Goal: Transaction & Acquisition: Purchase product/service

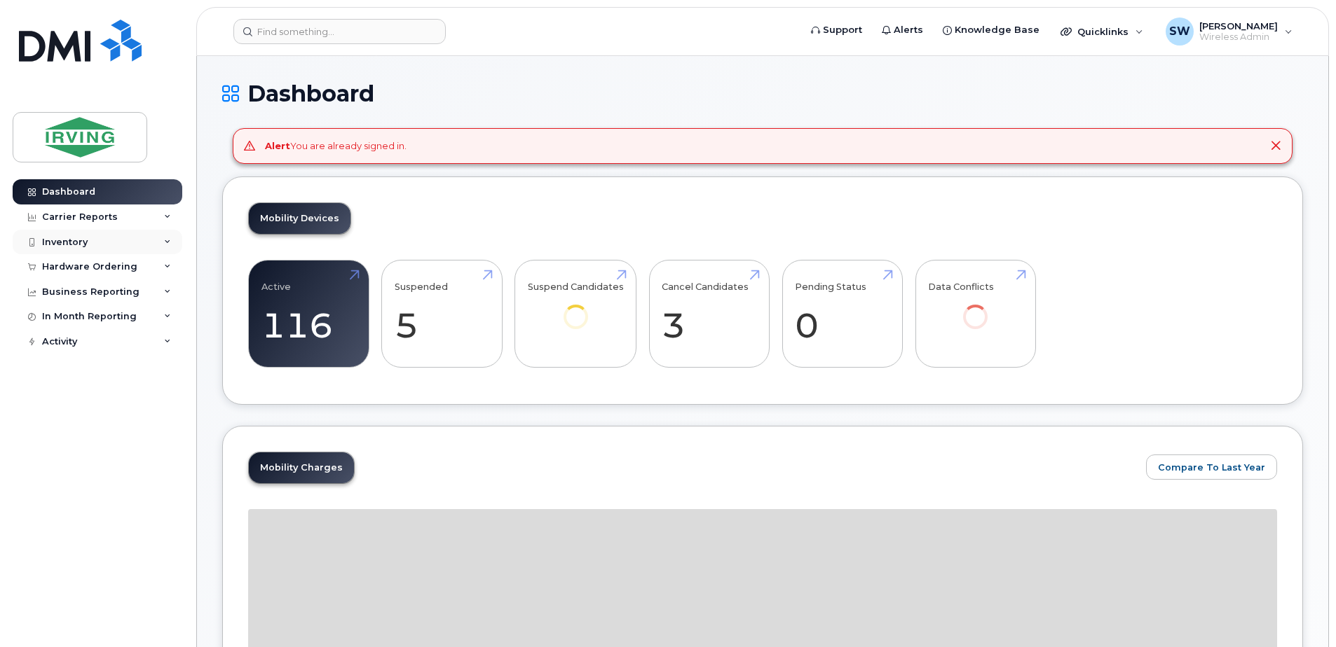
click at [74, 238] on div "Inventory" at bounding box center [65, 242] width 46 height 11
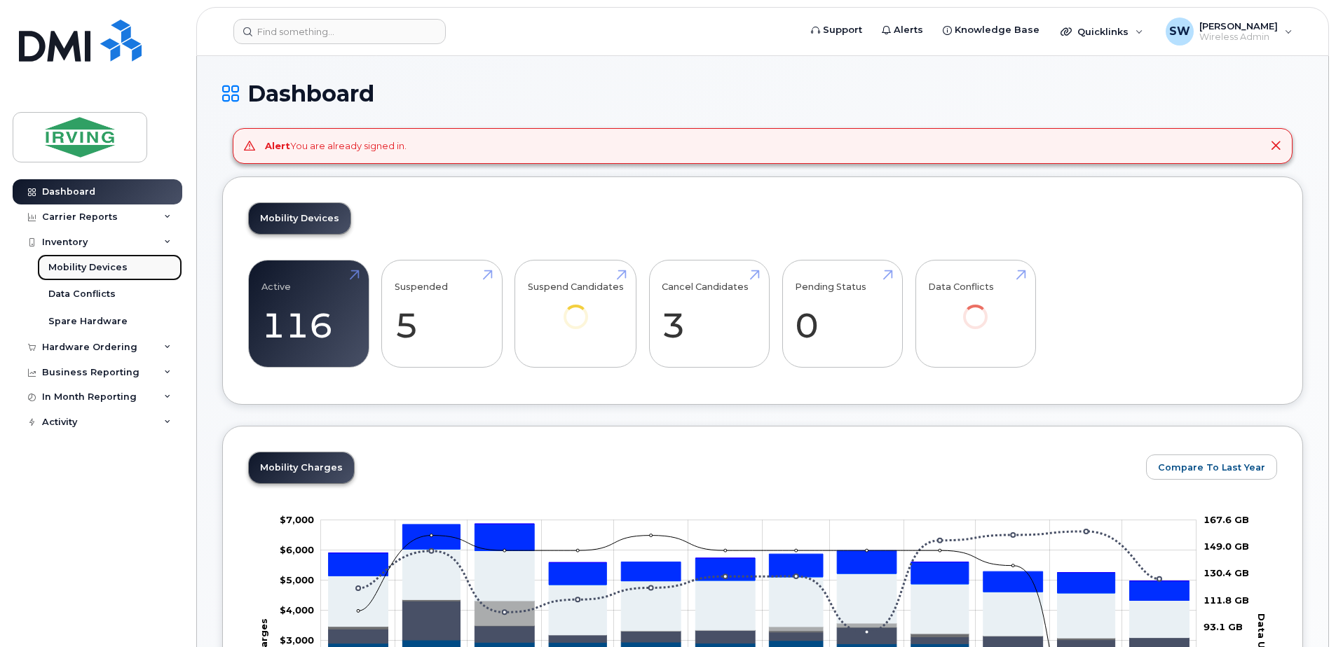
drag, startPoint x: 81, startPoint y: 271, endPoint x: 91, endPoint y: 273, distance: 9.9
click at [82, 271] on div "Mobility Devices" at bounding box center [87, 267] width 79 height 13
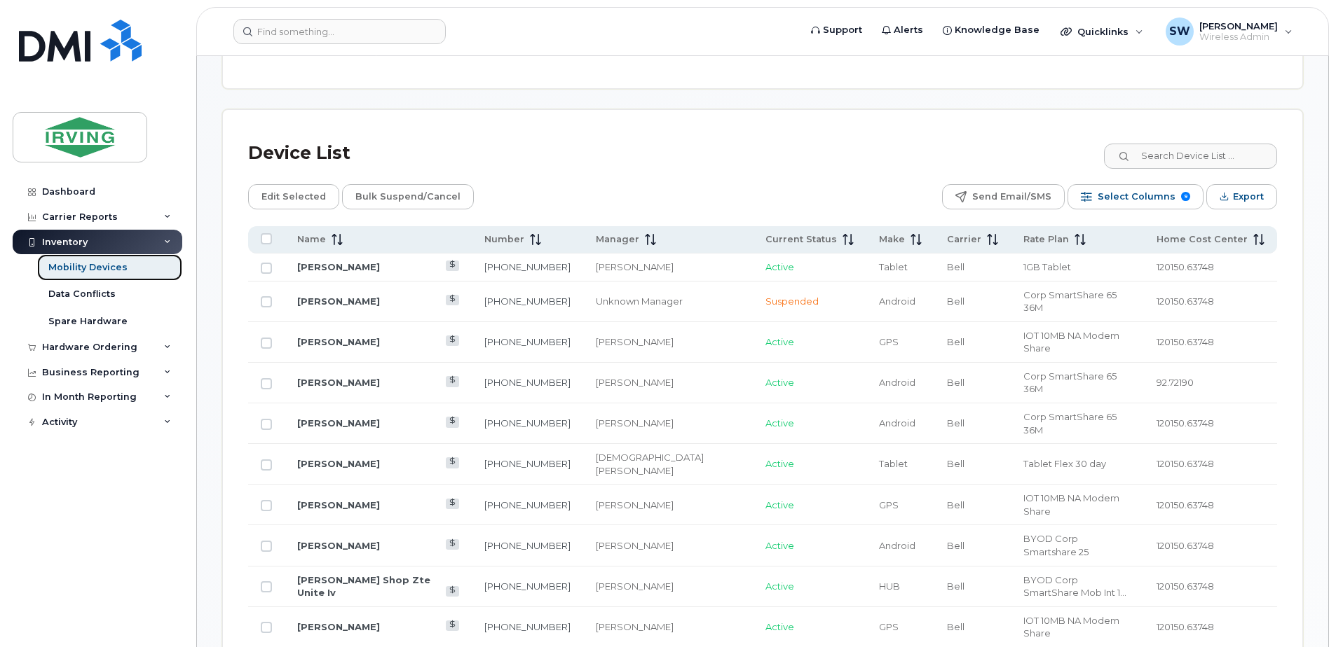
scroll to position [631, 0]
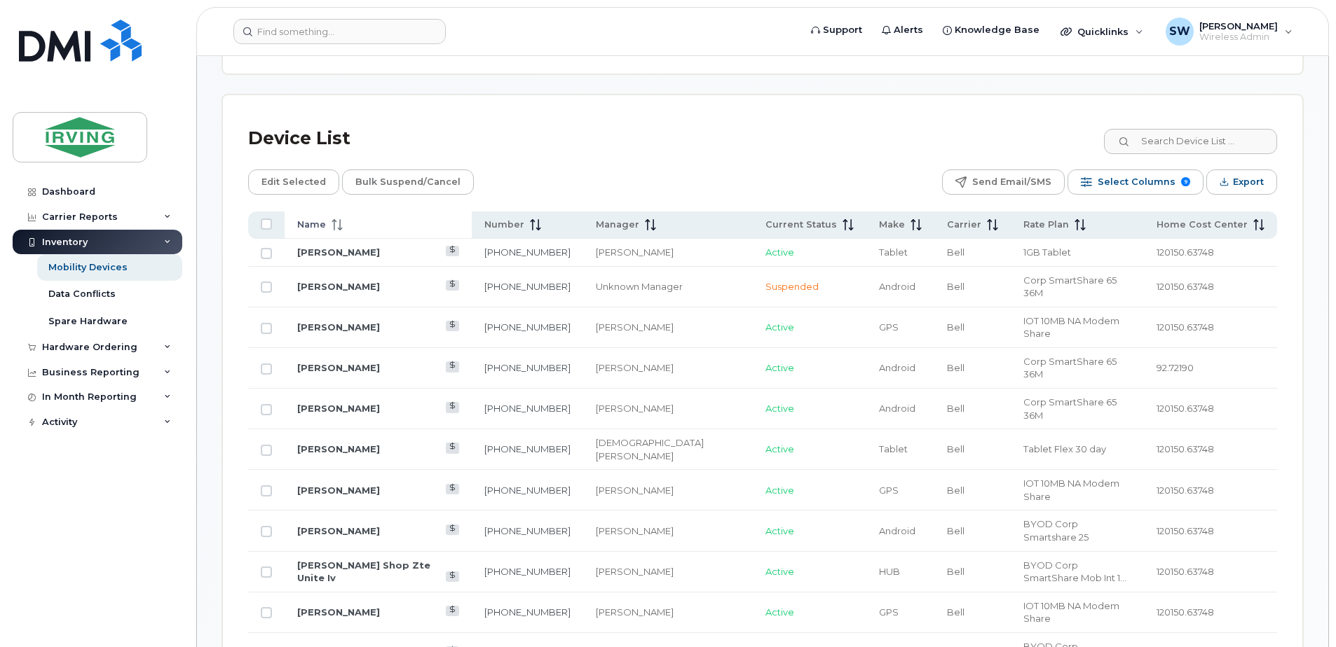
click at [326, 217] on th "Name" at bounding box center [377, 225] width 187 height 27
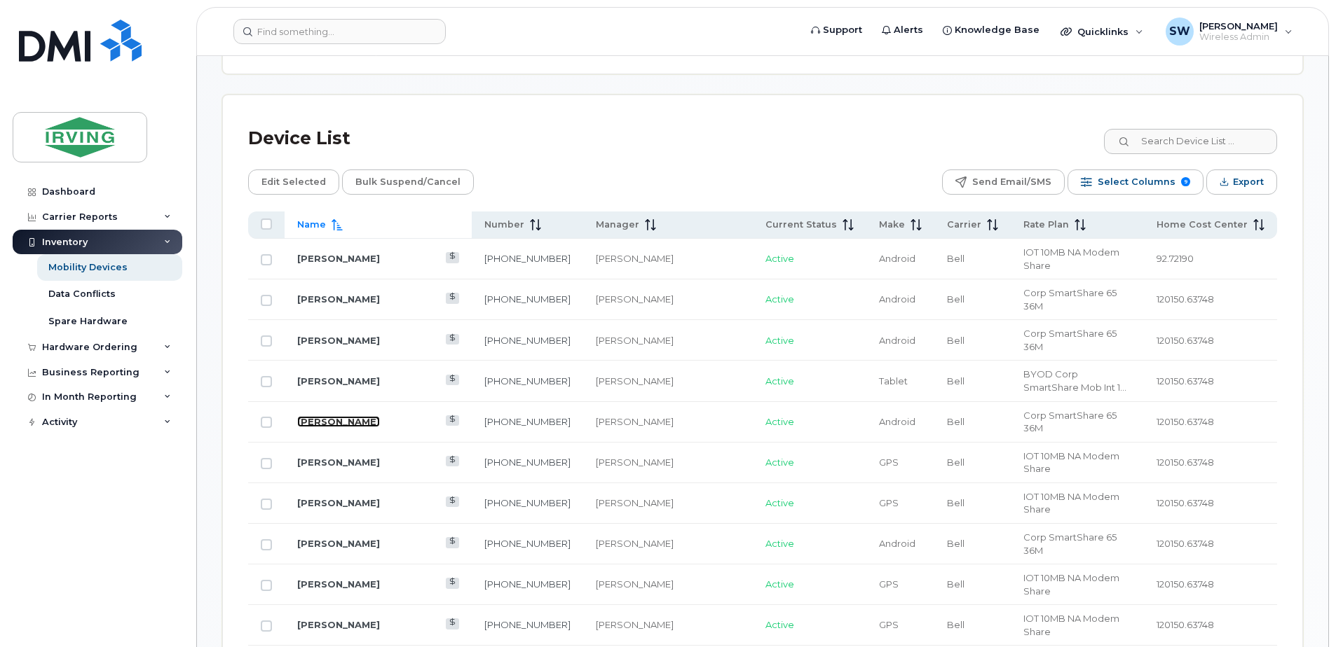
click at [324, 416] on link "[PERSON_NAME]" at bounding box center [338, 421] width 83 height 11
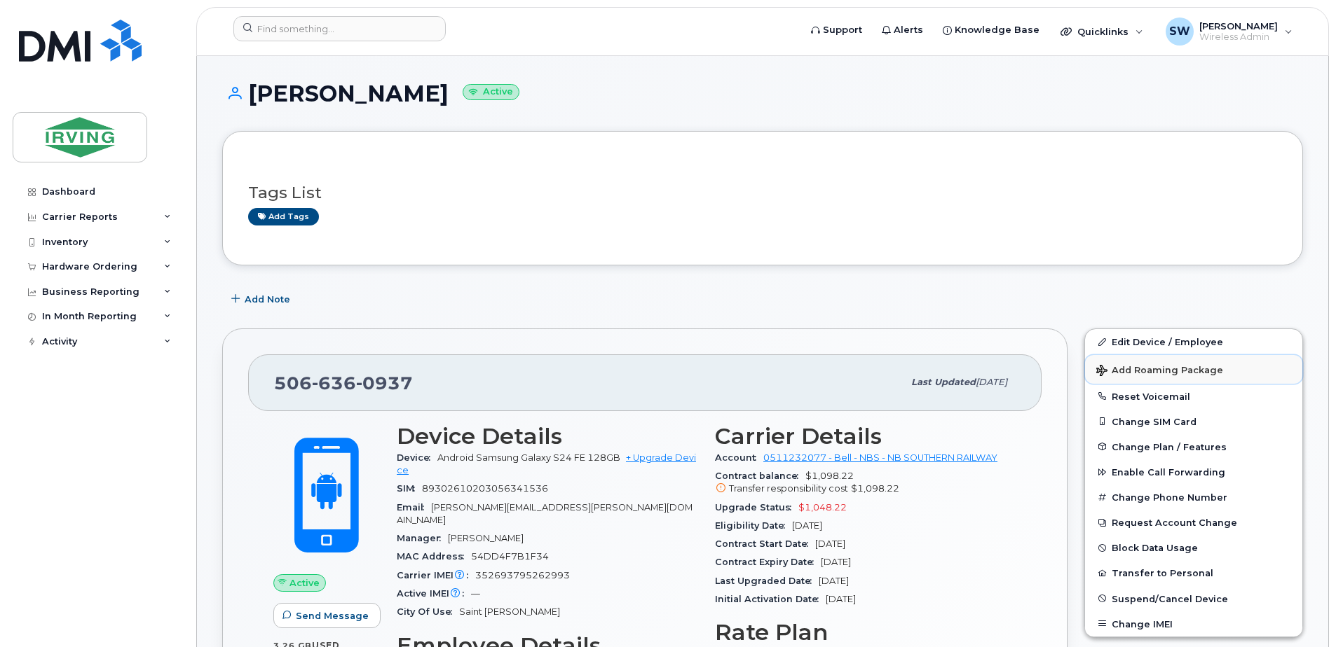
click at [1154, 371] on span "Add Roaming Package" at bounding box center [1159, 371] width 127 height 13
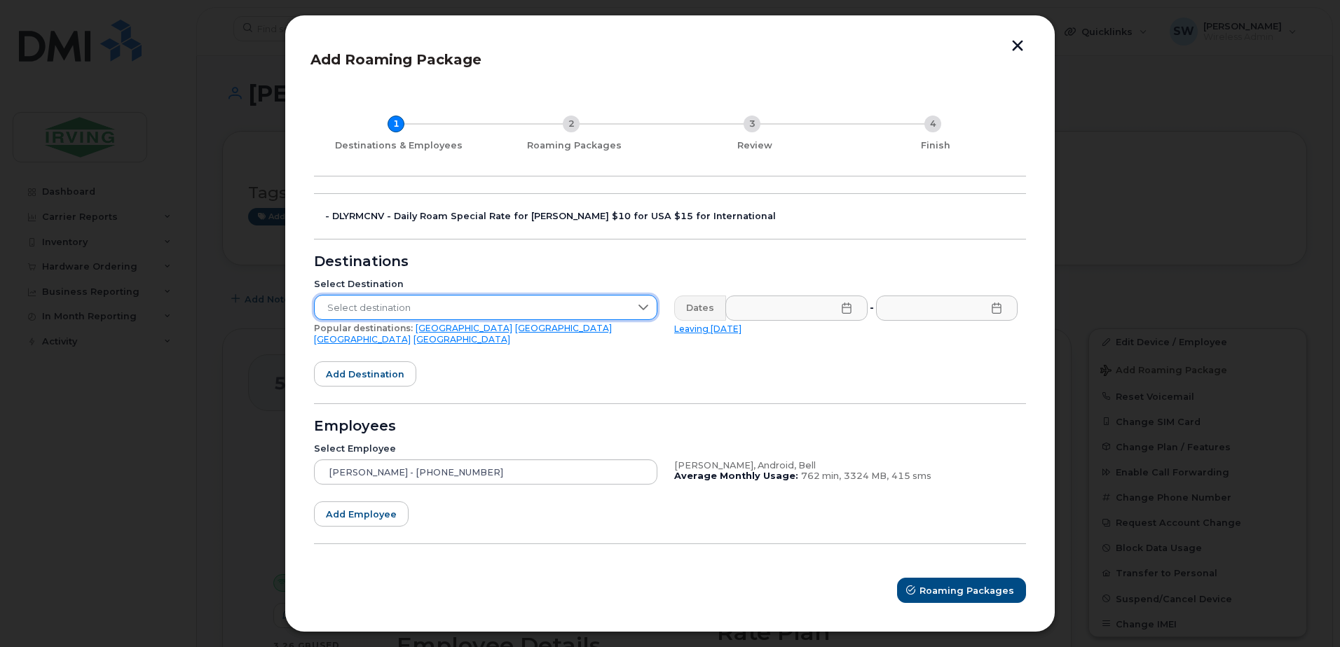
click at [447, 313] on span "Select destination" at bounding box center [472, 308] width 315 height 25
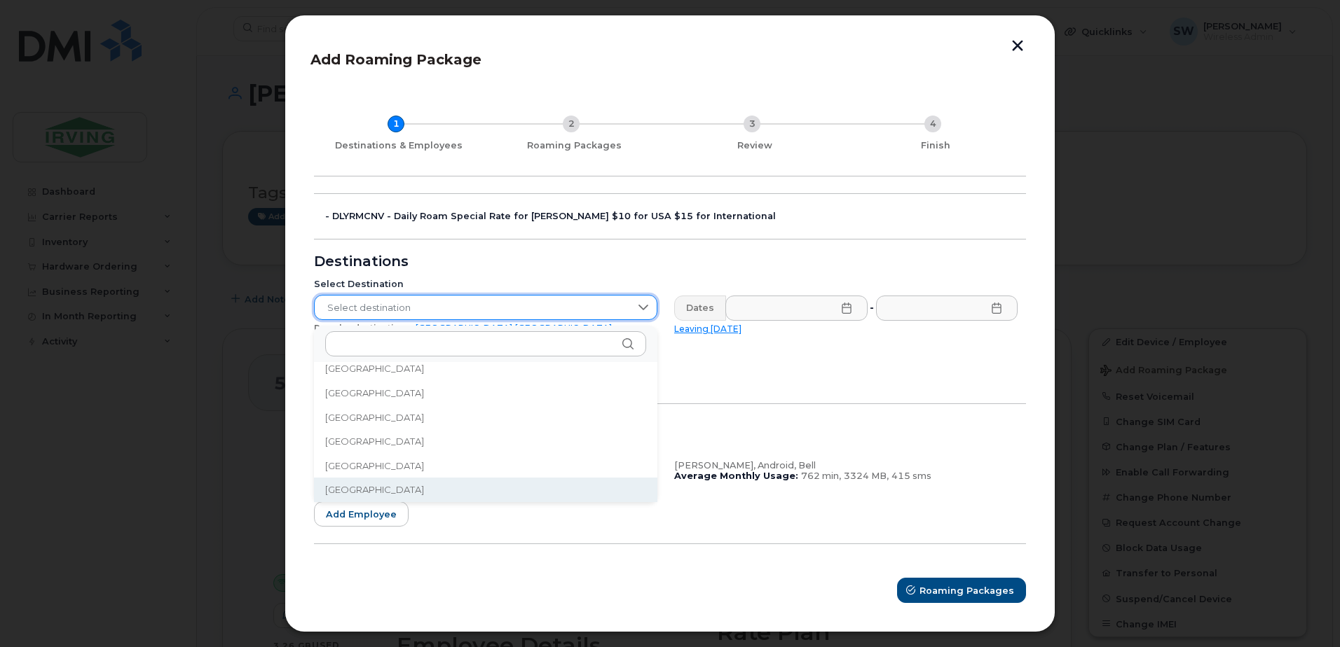
scroll to position [3571, 0]
click at [437, 314] on span "Select destination" at bounding box center [472, 308] width 315 height 25
click at [350, 493] on span "[GEOGRAPHIC_DATA]" at bounding box center [374, 490] width 99 height 13
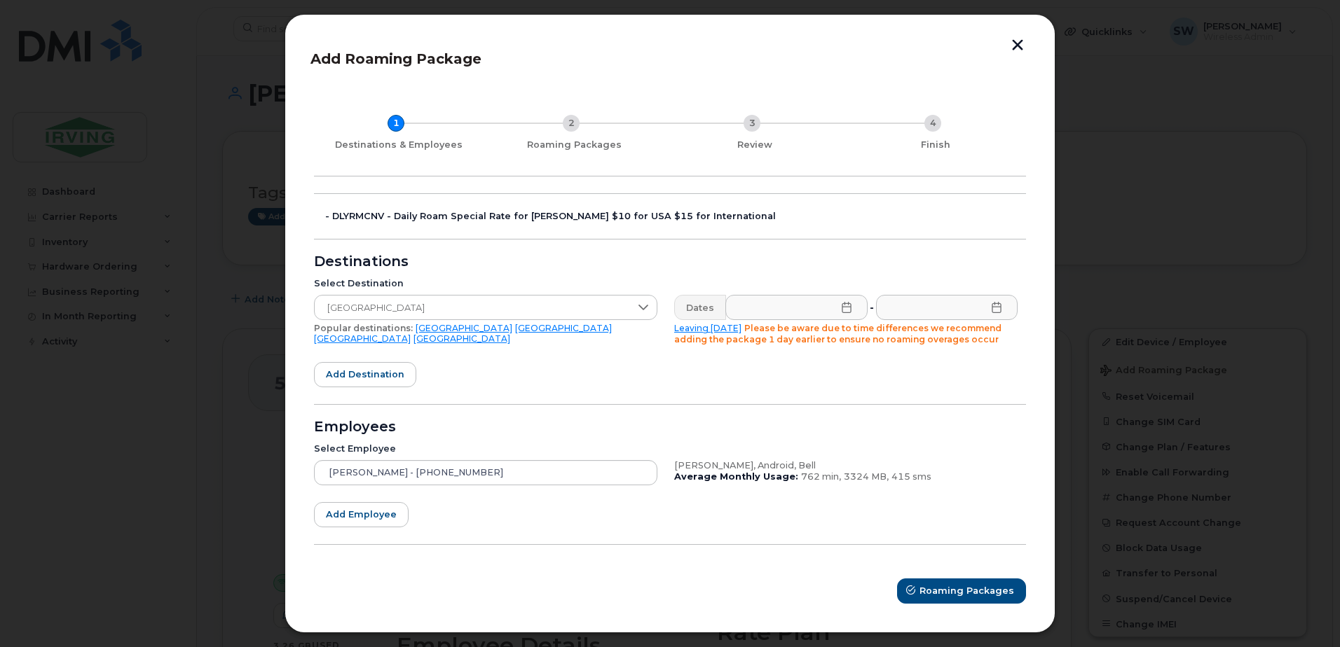
click at [844, 310] on icon at bounding box center [846, 307] width 11 height 11
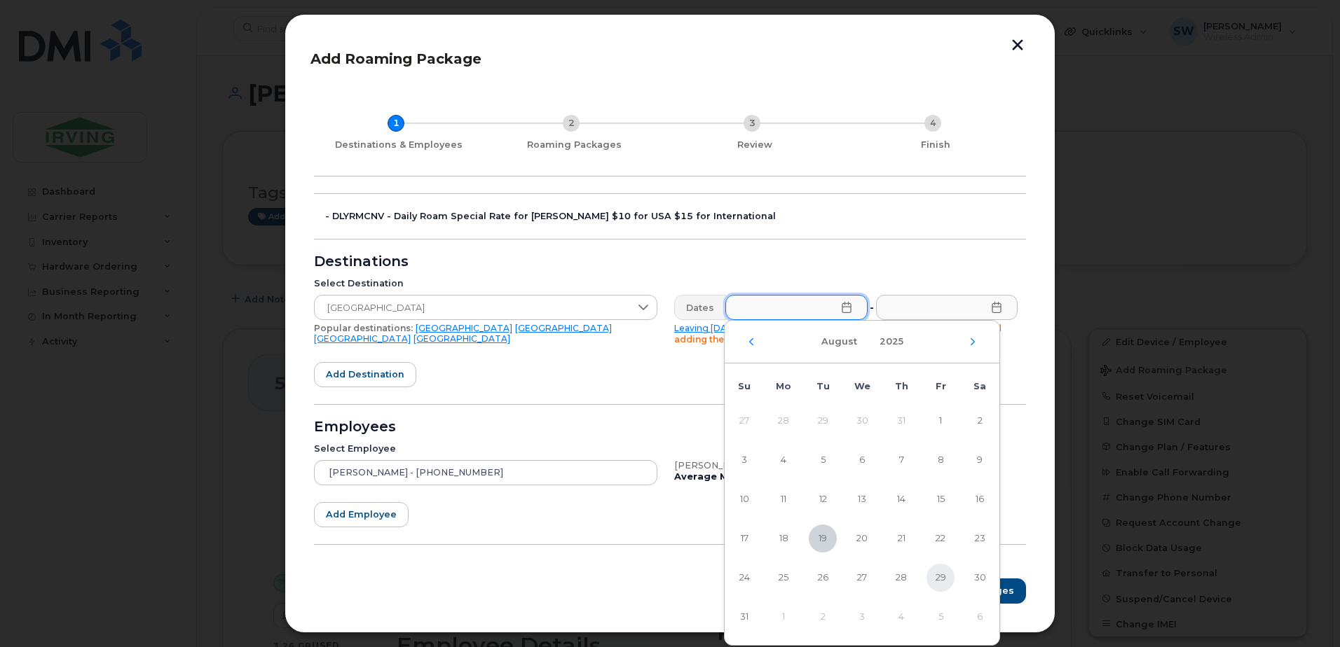
click at [942, 577] on span "29" at bounding box center [940, 578] width 28 height 28
type input "[DATE]"
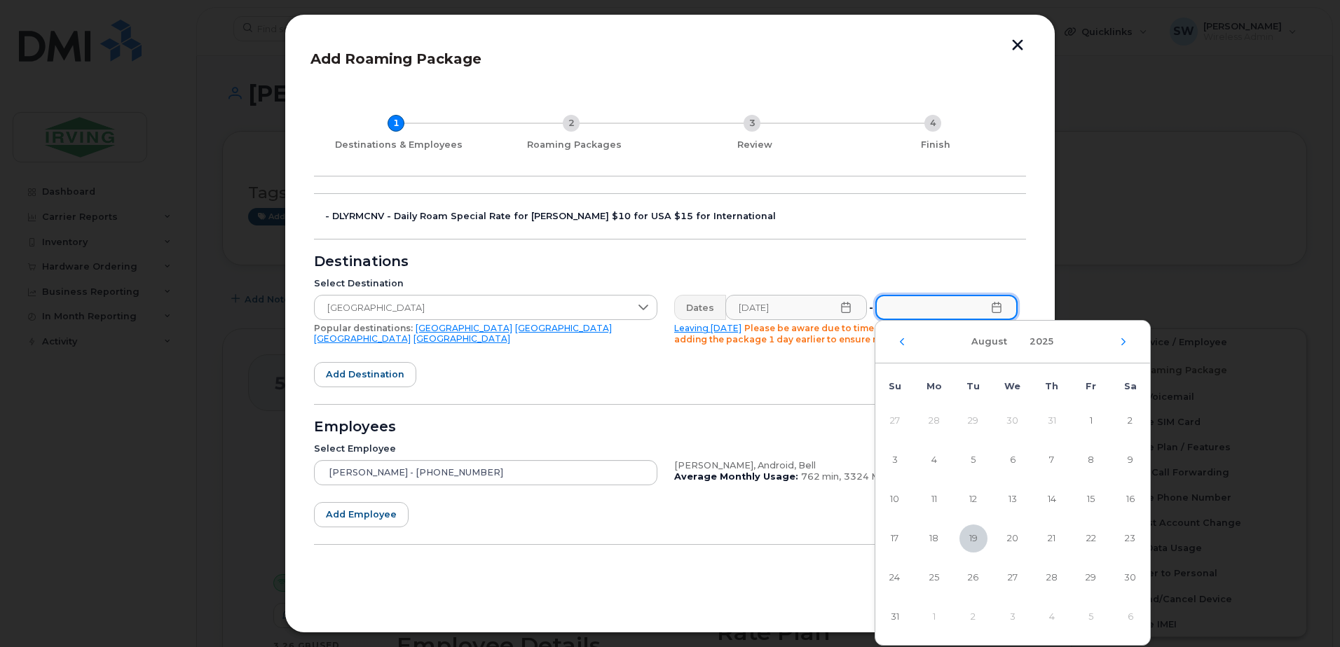
click at [990, 310] on input "text" at bounding box center [946, 307] width 142 height 25
drag, startPoint x: 1121, startPoint y: 336, endPoint x: 1111, endPoint y: 351, distance: 18.7
click at [1121, 338] on div "[DATE]" at bounding box center [1012, 342] width 275 height 43
click at [1123, 338] on icon "Next Month" at bounding box center [1123, 341] width 8 height 11
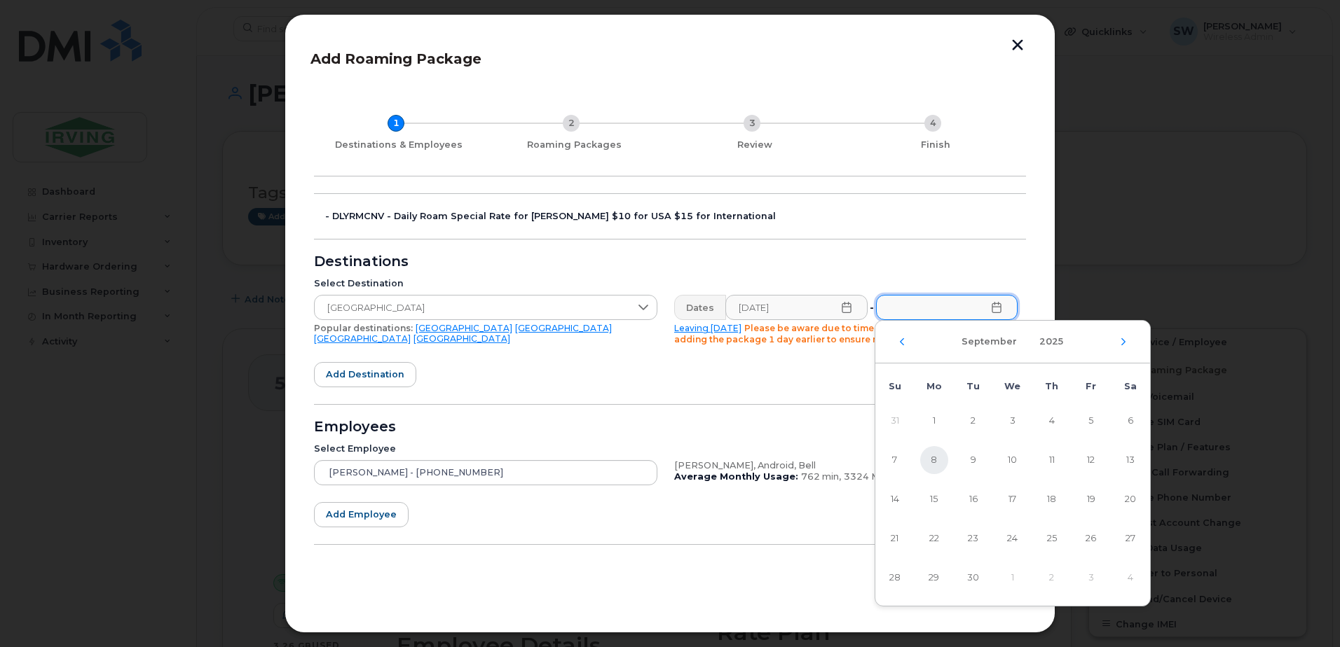
click at [938, 461] on span "8" at bounding box center [934, 460] width 28 height 28
type input "[DATE]"
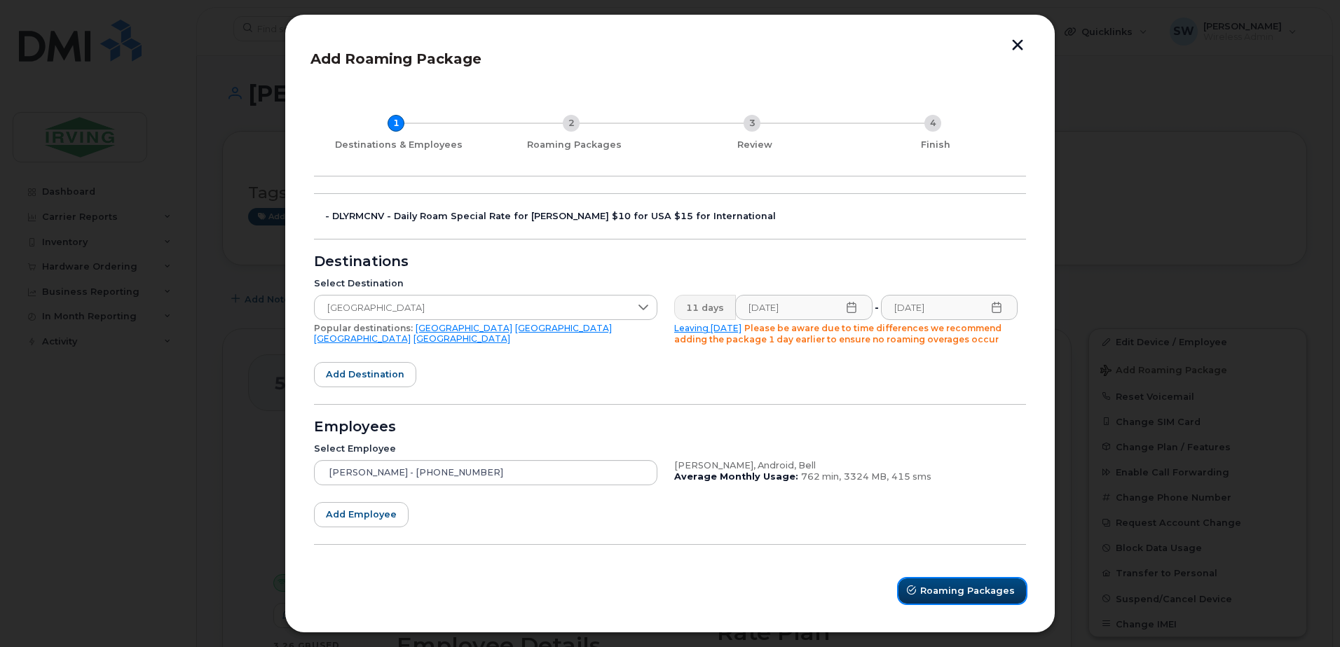
click at [956, 591] on span "Roaming Packages" at bounding box center [967, 590] width 95 height 13
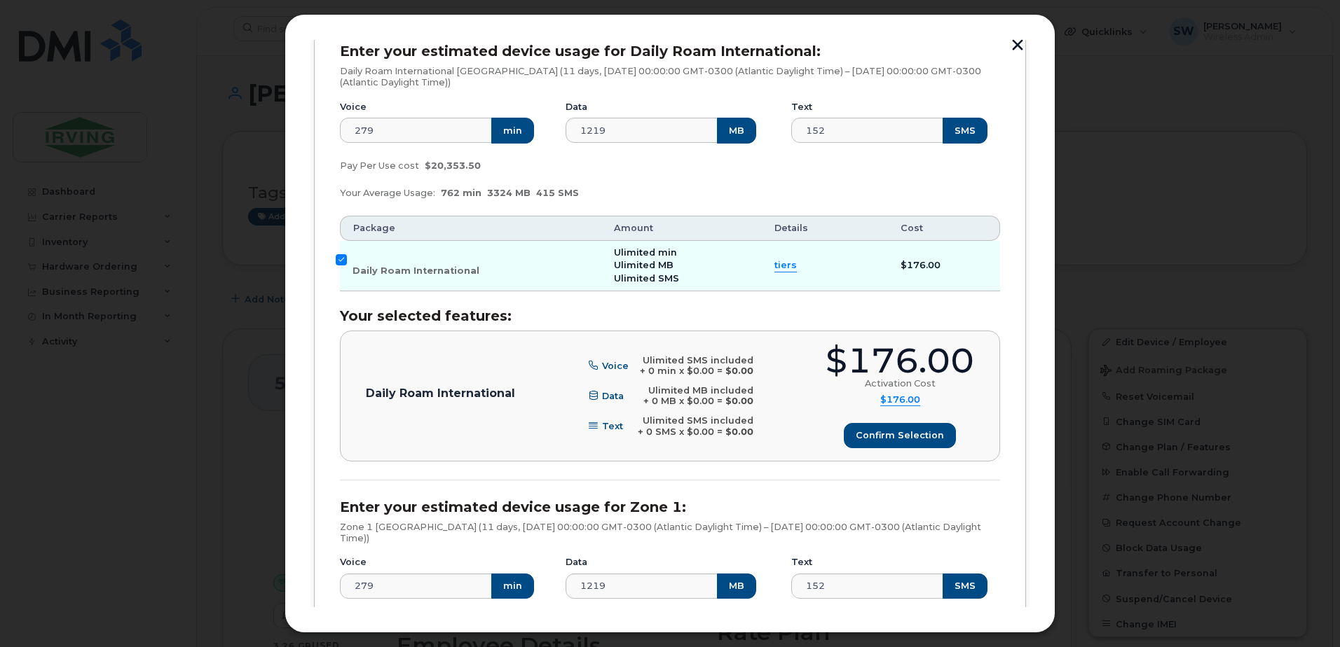
scroll to position [193, 0]
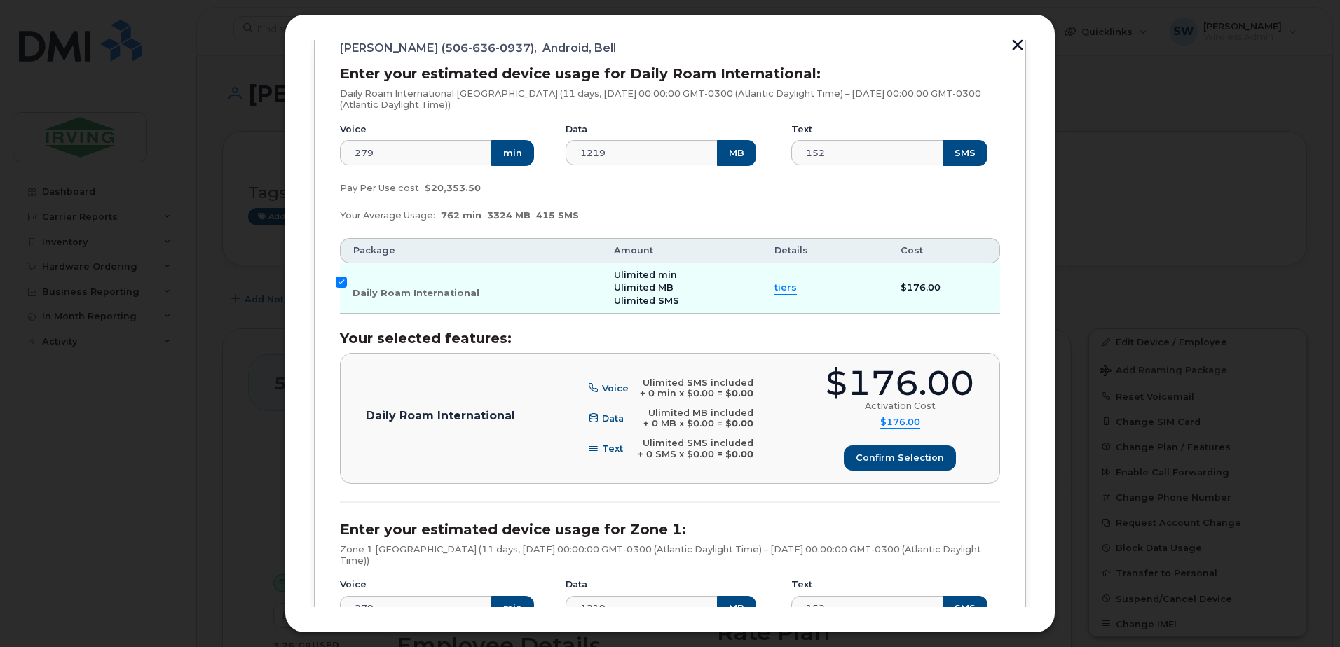
click at [776, 287] on span "tiers" at bounding box center [785, 288] width 22 height 13
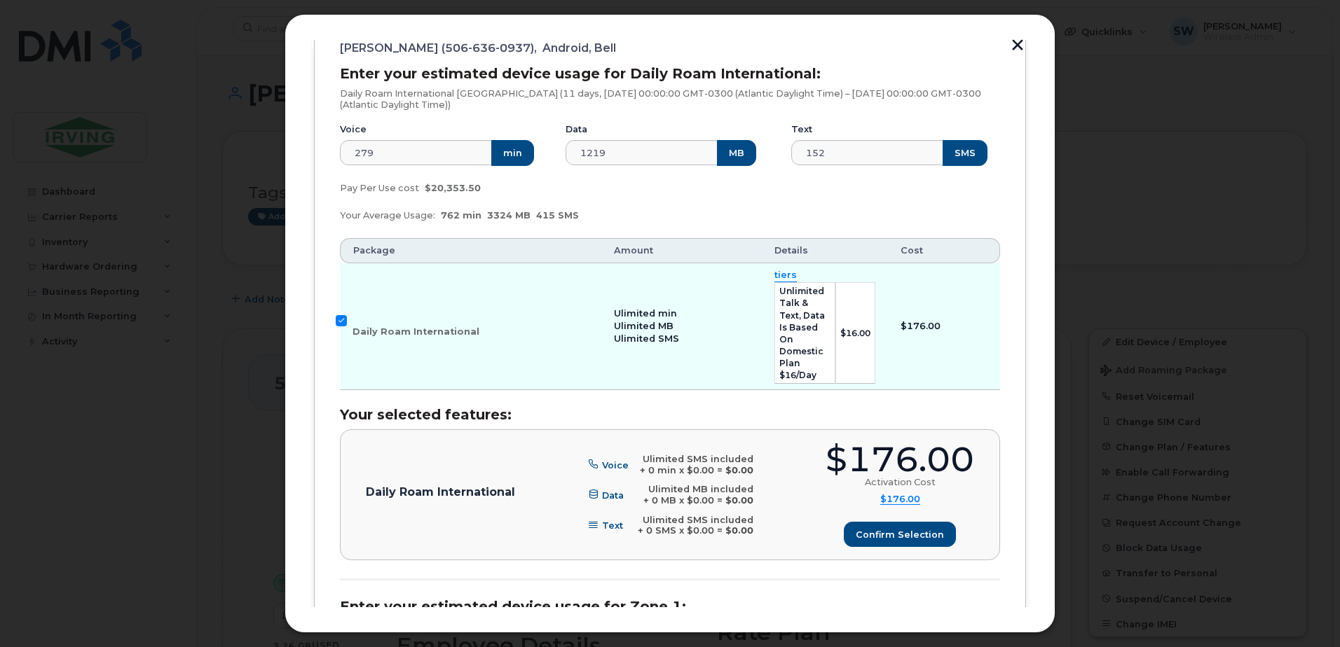
click at [776, 275] on span "tiers" at bounding box center [785, 275] width 22 height 13
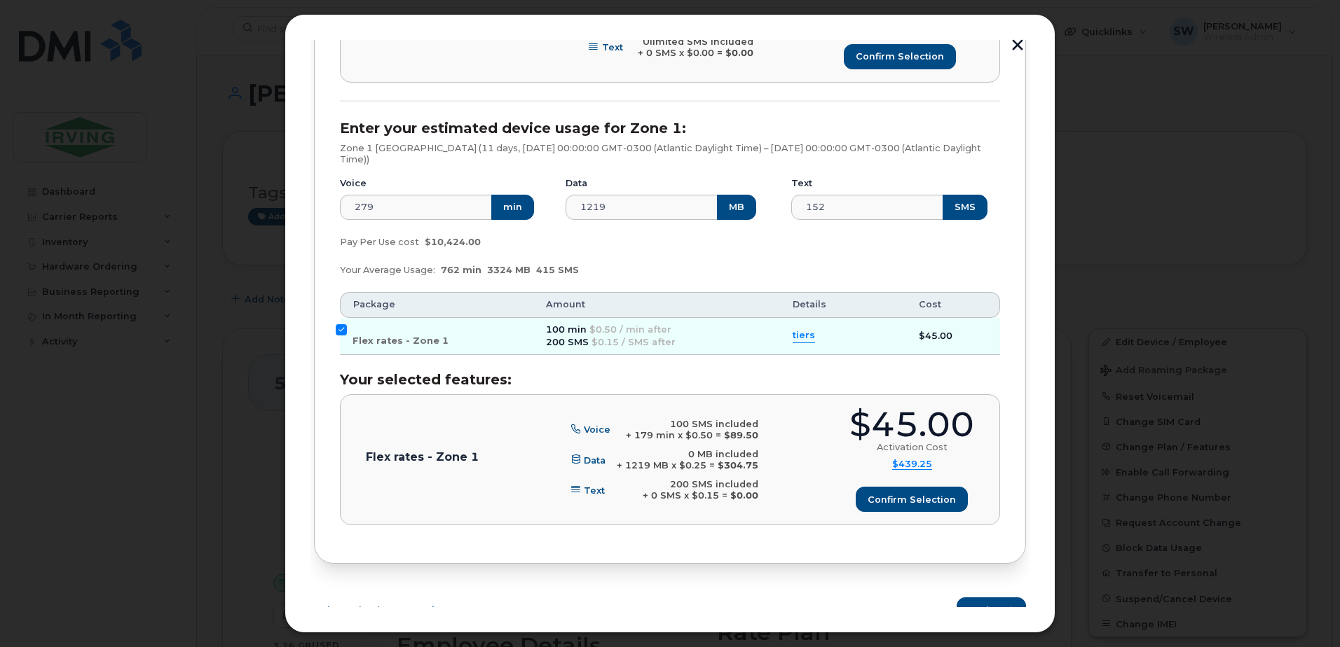
scroll to position [614, 0]
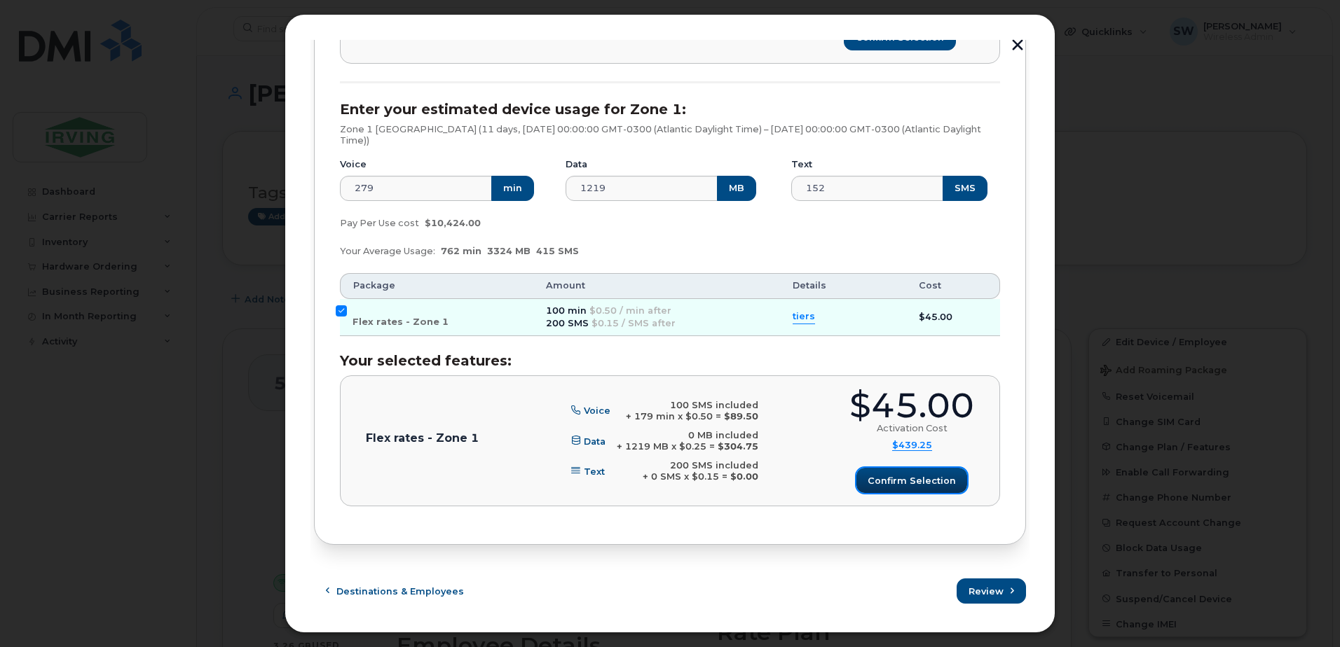
click at [915, 480] on span "Confirm selection" at bounding box center [911, 480] width 88 height 13
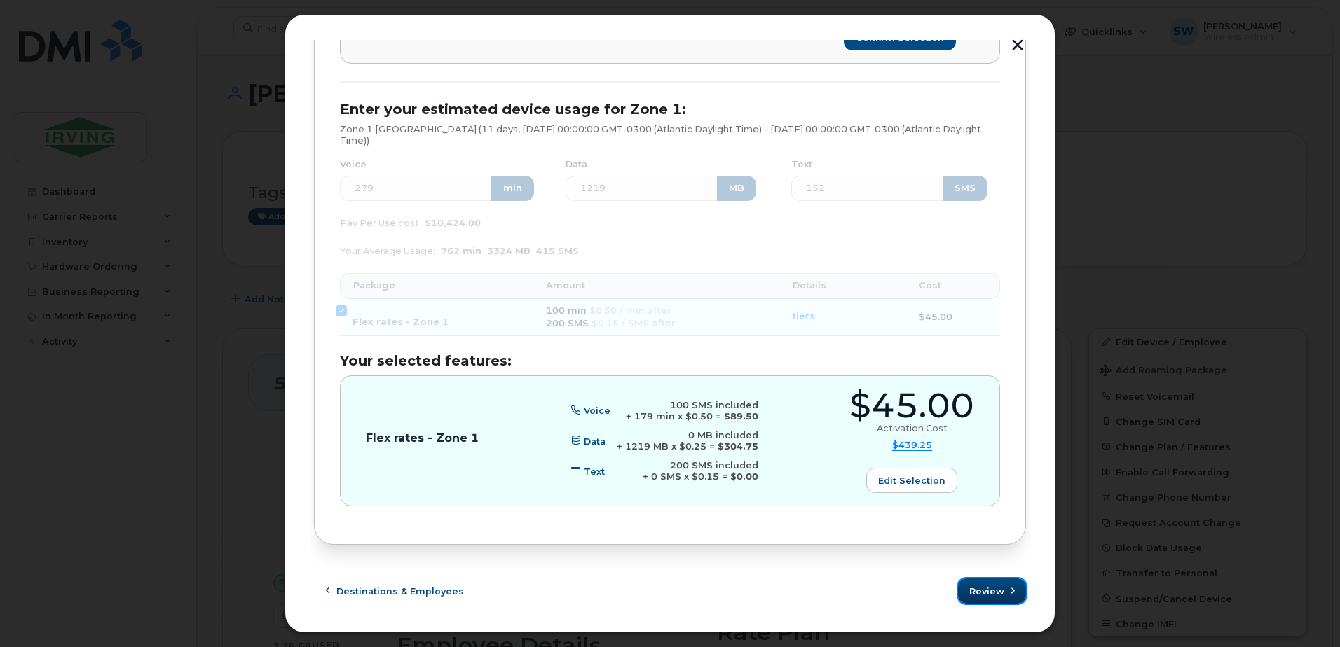
click at [980, 589] on span "Review" at bounding box center [986, 591] width 35 height 13
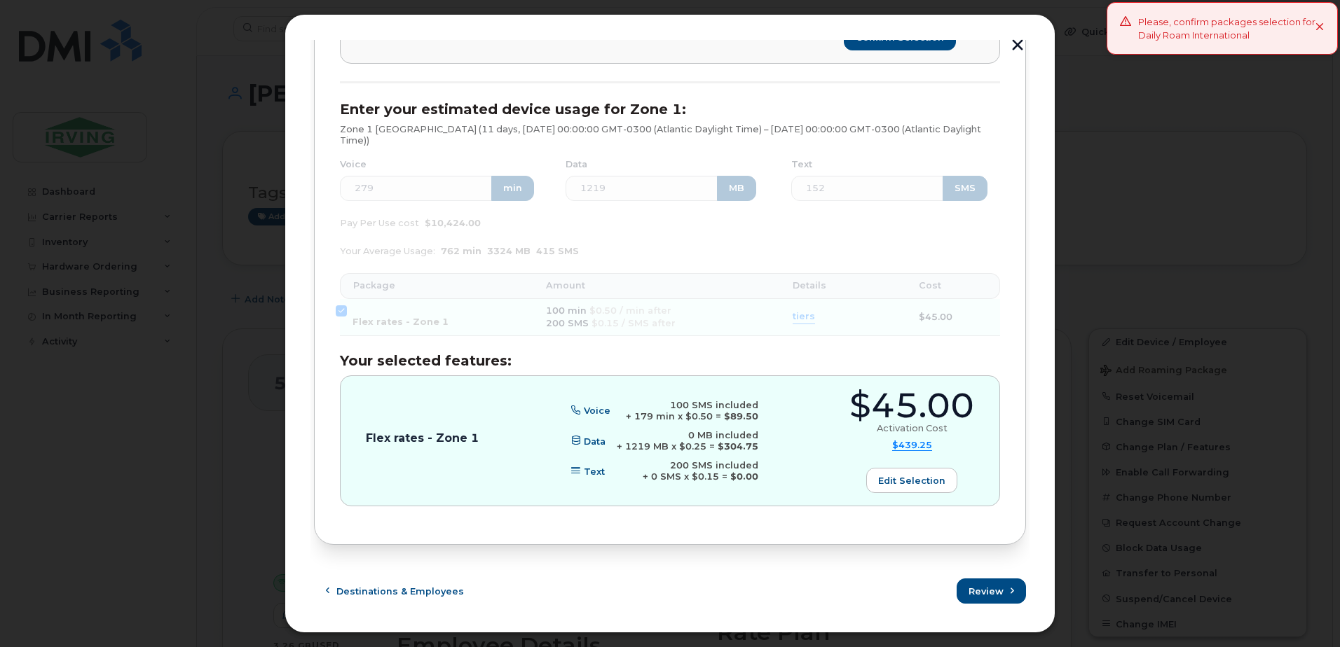
click at [1322, 25] on icon at bounding box center [1319, 27] width 9 height 9
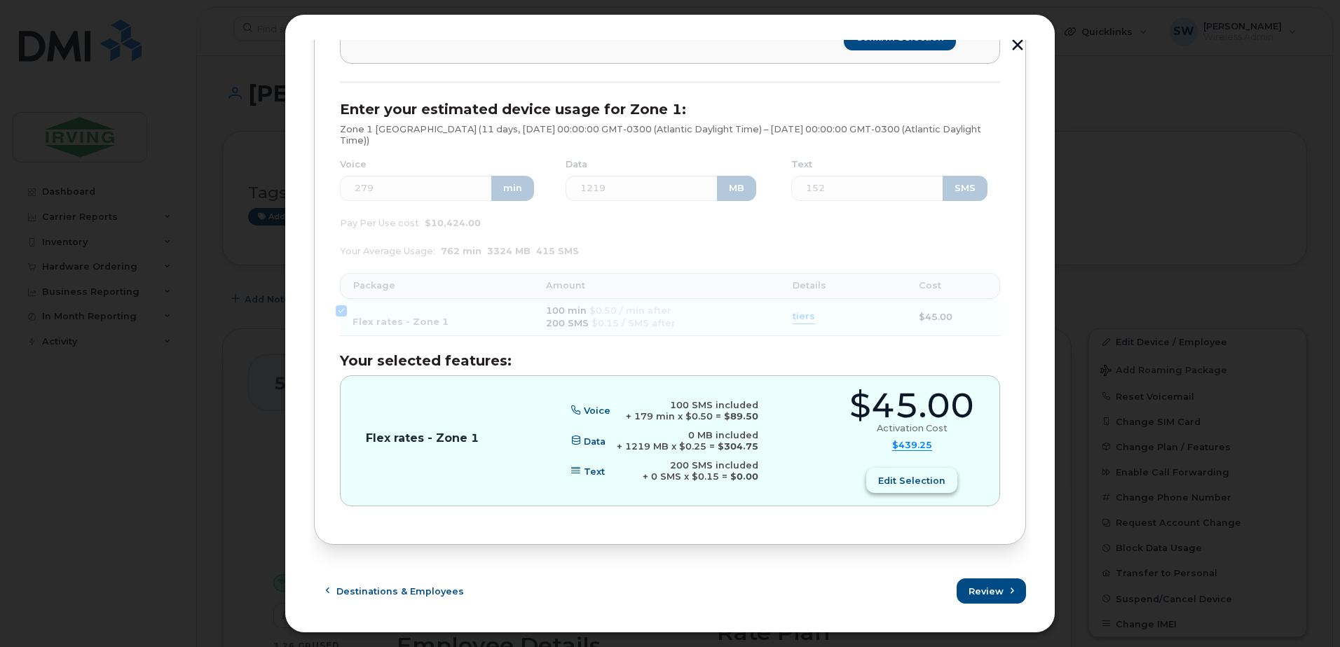
click at [912, 479] on span "Edit selection" at bounding box center [911, 480] width 67 height 13
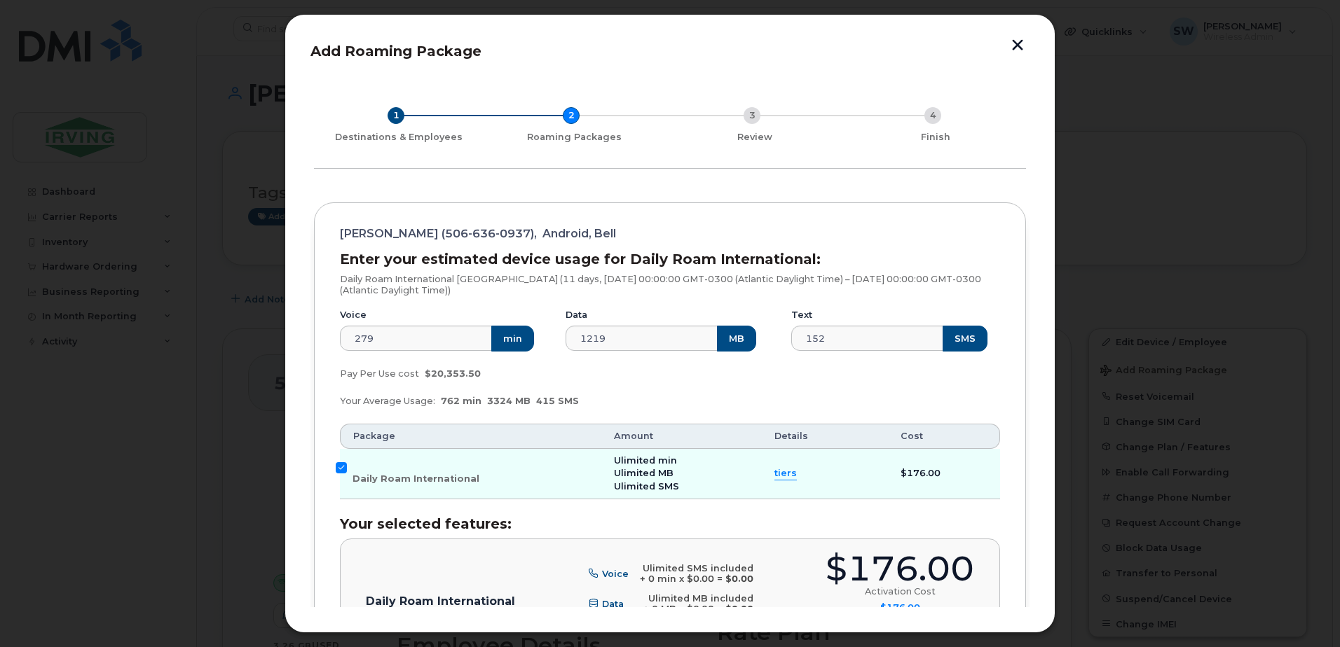
scroll to position [0, 0]
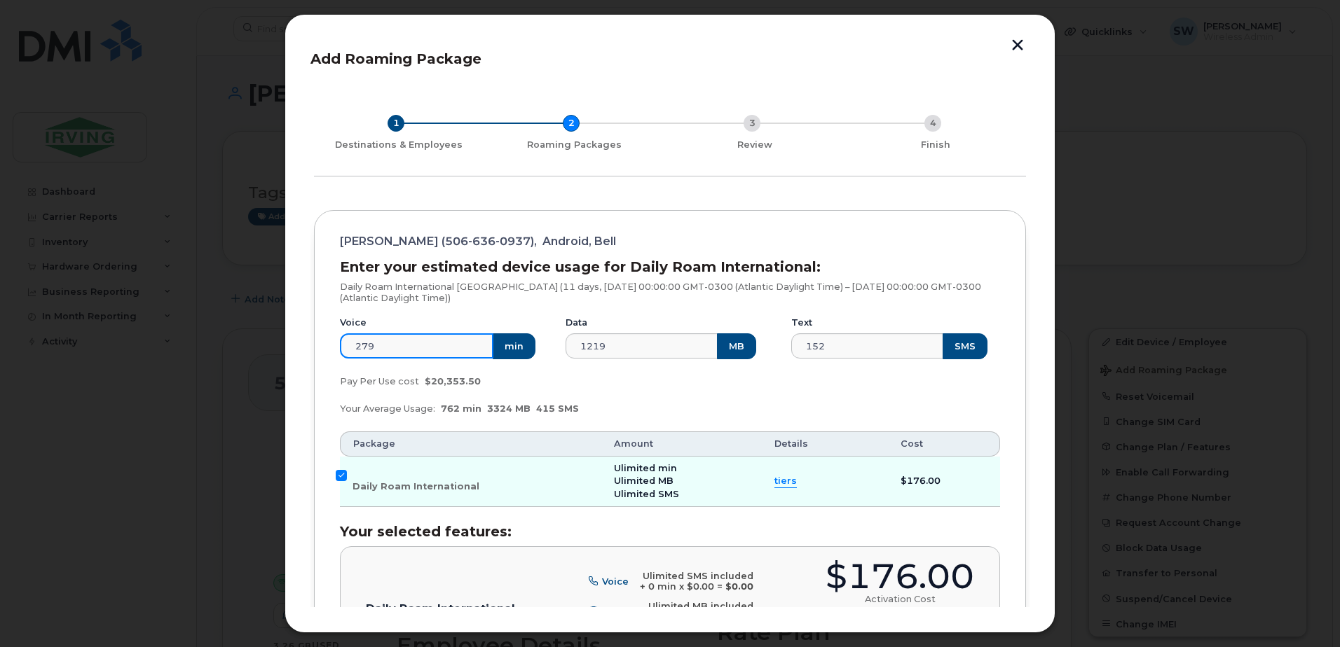
drag, startPoint x: 405, startPoint y: 341, endPoint x: 300, endPoint y: 336, distance: 105.2
click at [300, 336] on div "Add Roaming Package 1 Destinations & Employees 2 Roaming Packages 3 Review 4 Fi…" at bounding box center [669, 323] width 771 height 619
type input "10"
drag, startPoint x: 615, startPoint y: 341, endPoint x: 563, endPoint y: 339, distance: 51.2
click at [520, 326] on div "Voice 10 min Data 1219 MB Text 152 SMS" at bounding box center [669, 338] width 677 height 60
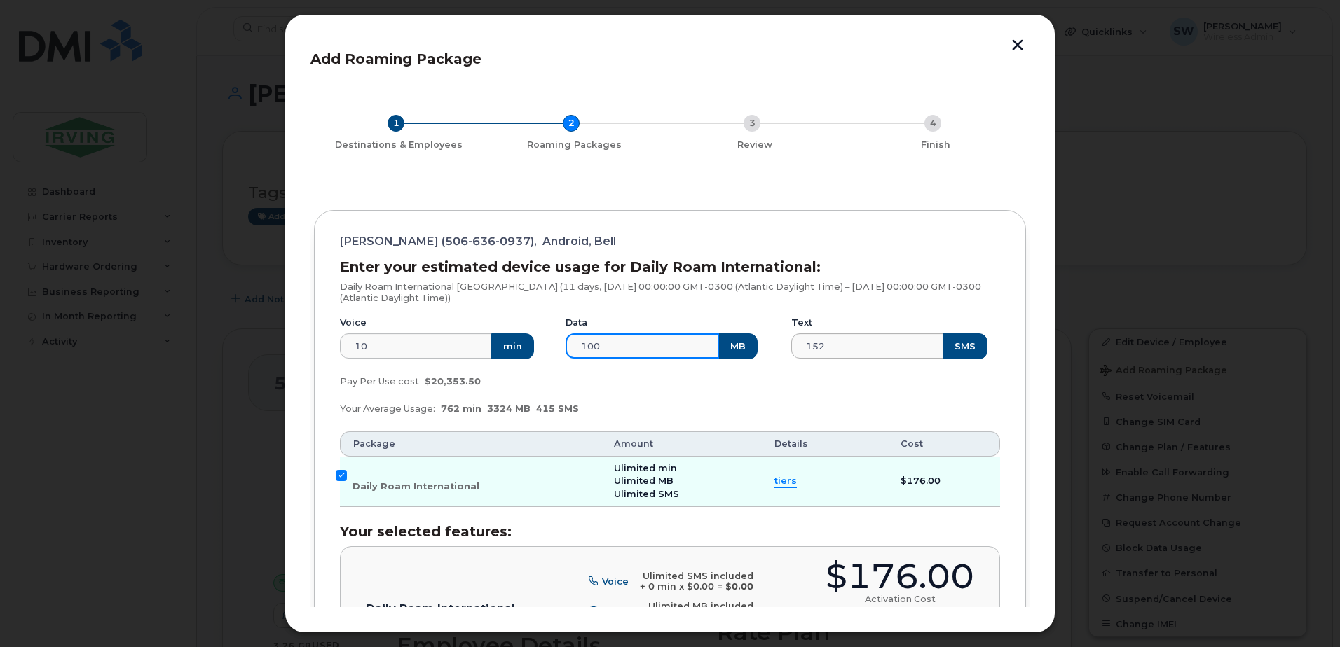
type input "100"
drag, startPoint x: 791, startPoint y: 356, endPoint x: 776, endPoint y: 367, distance: 18.5
click at [757, 359] on div "Voice 10 min Data 100 MB Text 152 SMS" at bounding box center [669, 338] width 677 height 60
type input "25"
click at [863, 405] on div "Your Average Usage: 762 min 3324 MB 415 SMS" at bounding box center [669, 409] width 677 height 28
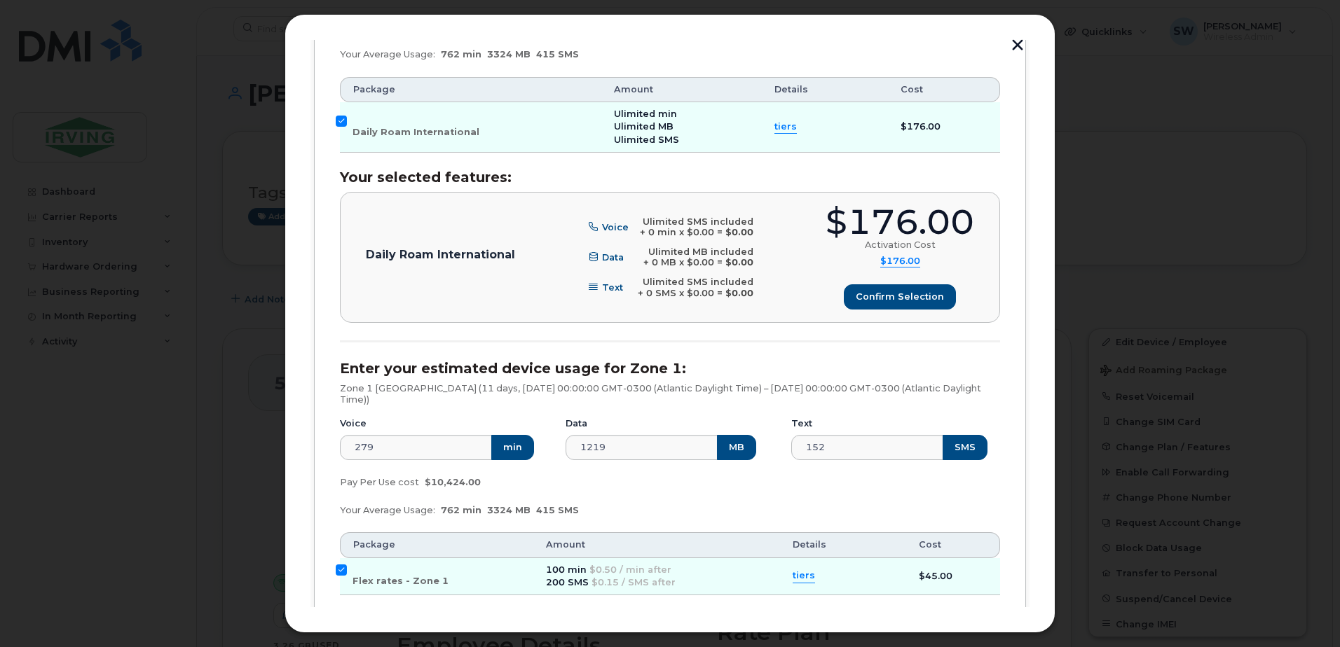
scroll to position [420, 0]
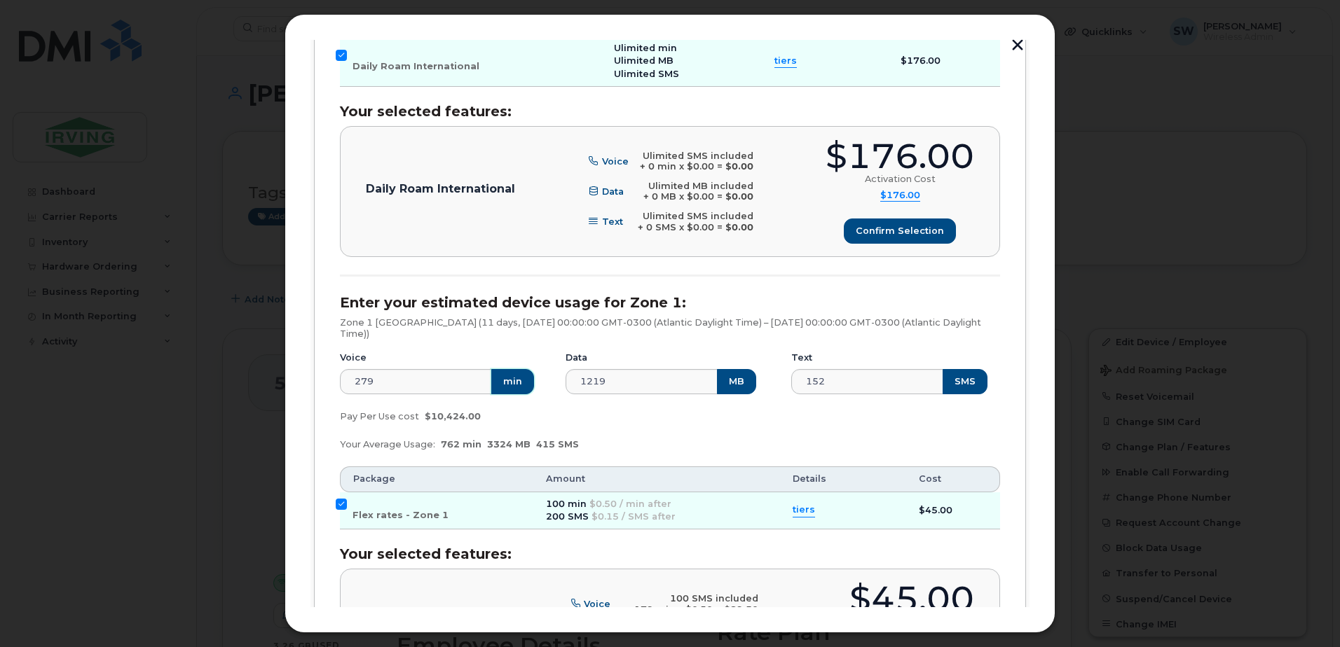
click at [491, 379] on button "min" at bounding box center [512, 381] width 43 height 25
drag, startPoint x: 393, startPoint y: 380, endPoint x: 334, endPoint y: 395, distance: 60.5
click at [307, 378] on div "Add Roaming Package 1 Destinations & Employees 2 Roaming Packages 3 Review 4 Fi…" at bounding box center [669, 323] width 771 height 619
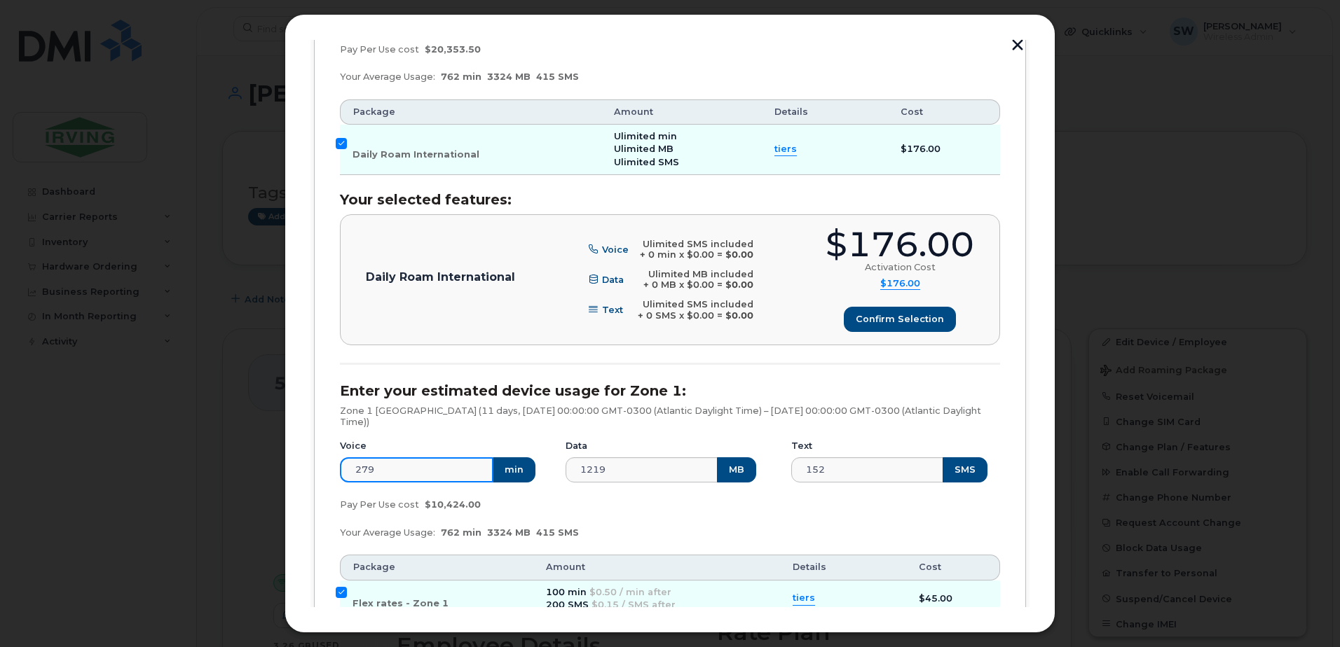
scroll to position [350, 0]
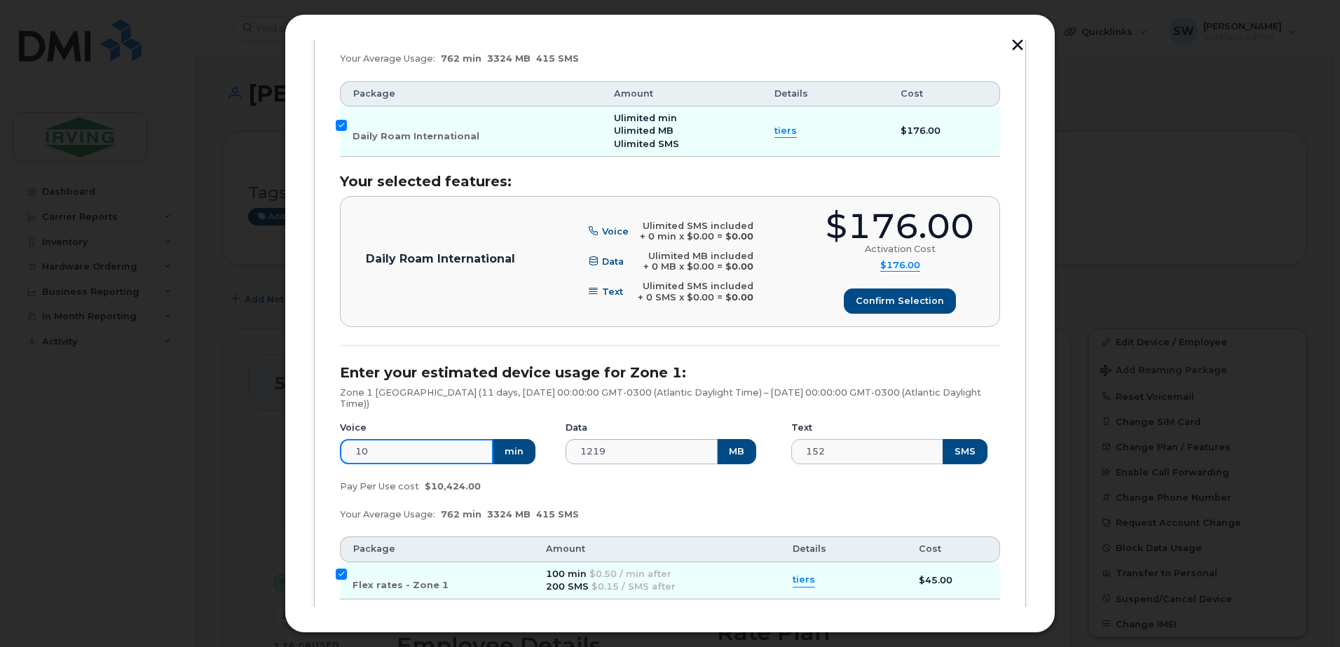
type input "10"
drag, startPoint x: 646, startPoint y: 448, endPoint x: 636, endPoint y: 449, distance: 9.8
click at [641, 449] on input "1219" at bounding box center [641, 451] width 153 height 25
drag, startPoint x: 620, startPoint y: 450, endPoint x: 594, endPoint y: 455, distance: 27.1
click at [551, 446] on div "Voice 10 min Data 1219 MB Text 152 SMS" at bounding box center [669, 443] width 677 height 60
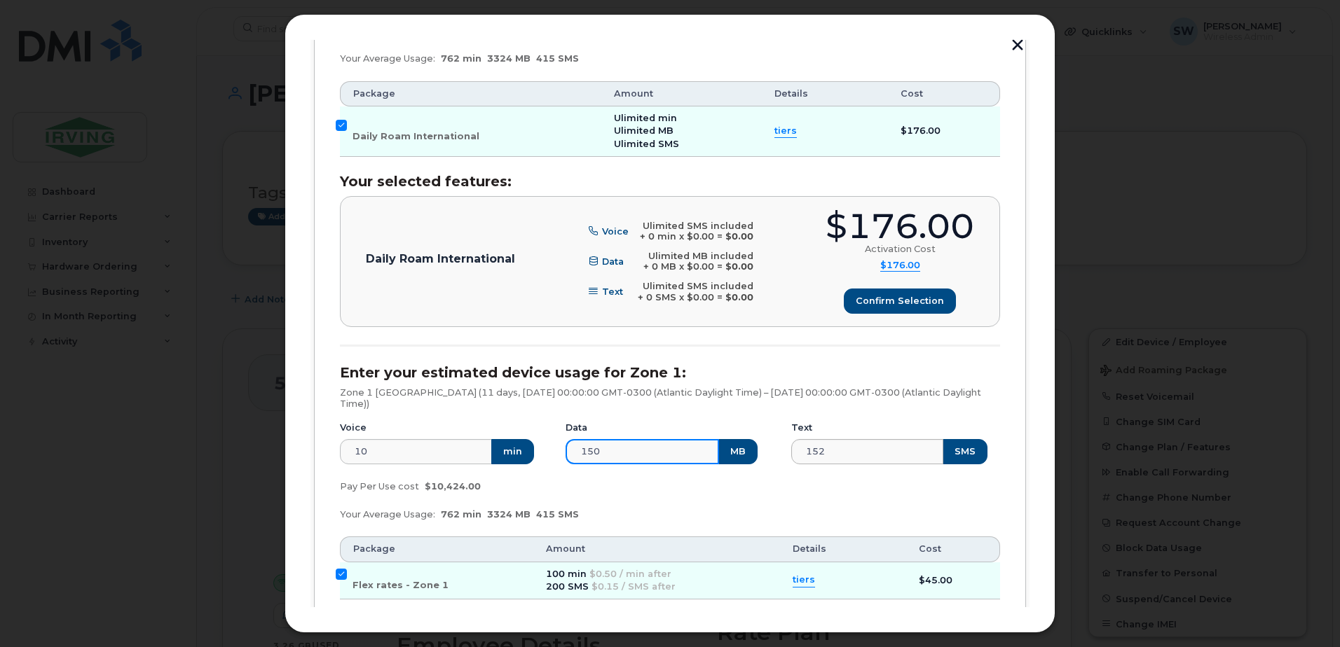
type input "150"
drag, startPoint x: 813, startPoint y: 450, endPoint x: 781, endPoint y: 448, distance: 31.6
click at [779, 450] on div "Voice 10 min Data 150 MB Text 152 SMS" at bounding box center [669, 443] width 677 height 60
type input "1"
type input "25"
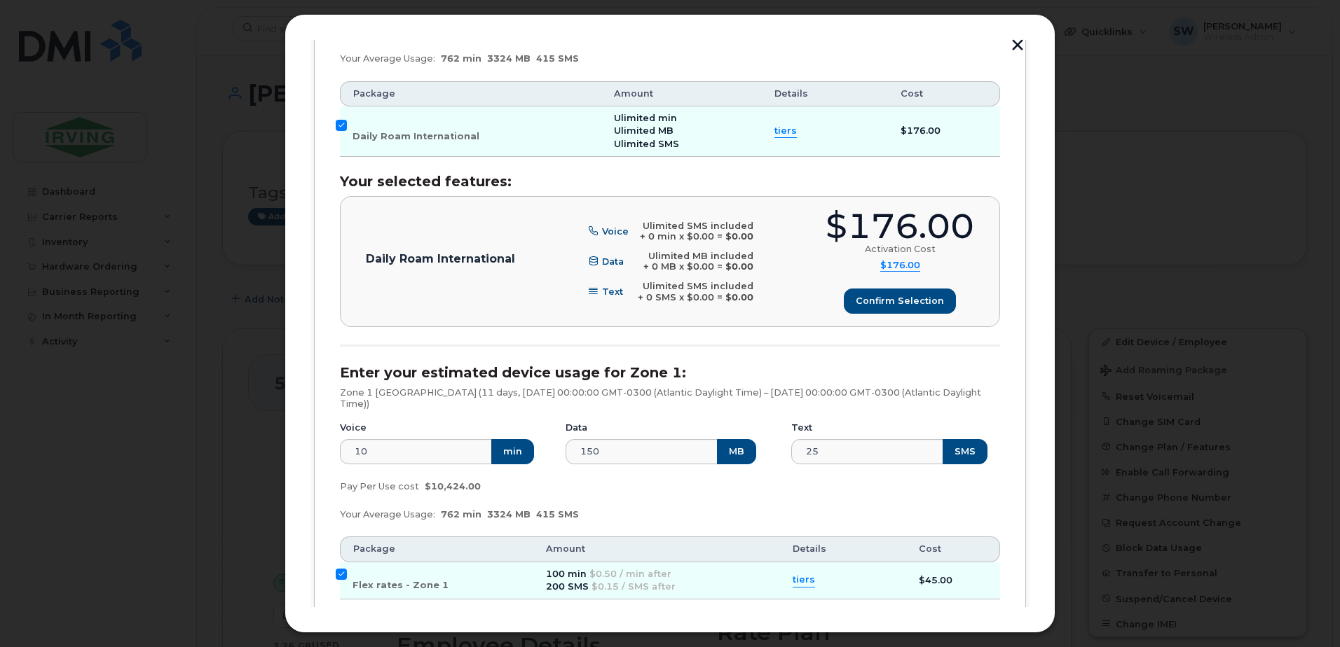
click at [758, 486] on div "Pay Per Use cost $10,424.00" at bounding box center [669, 487] width 677 height 28
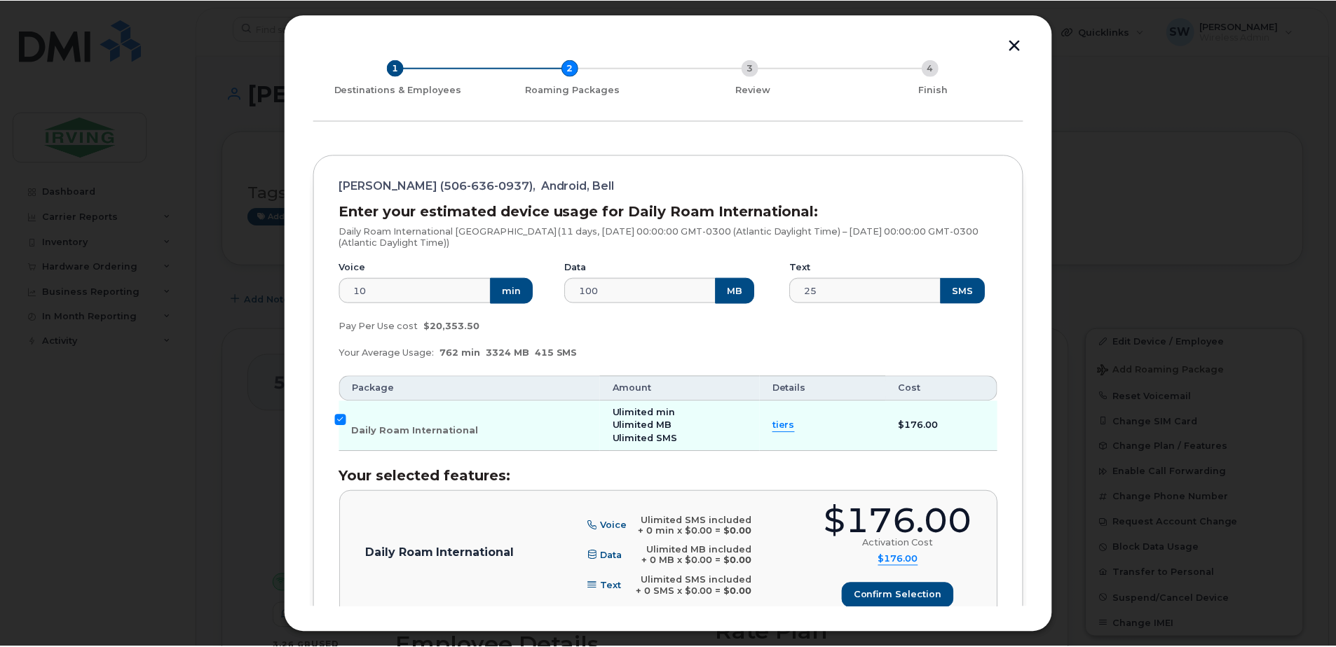
scroll to position [0, 0]
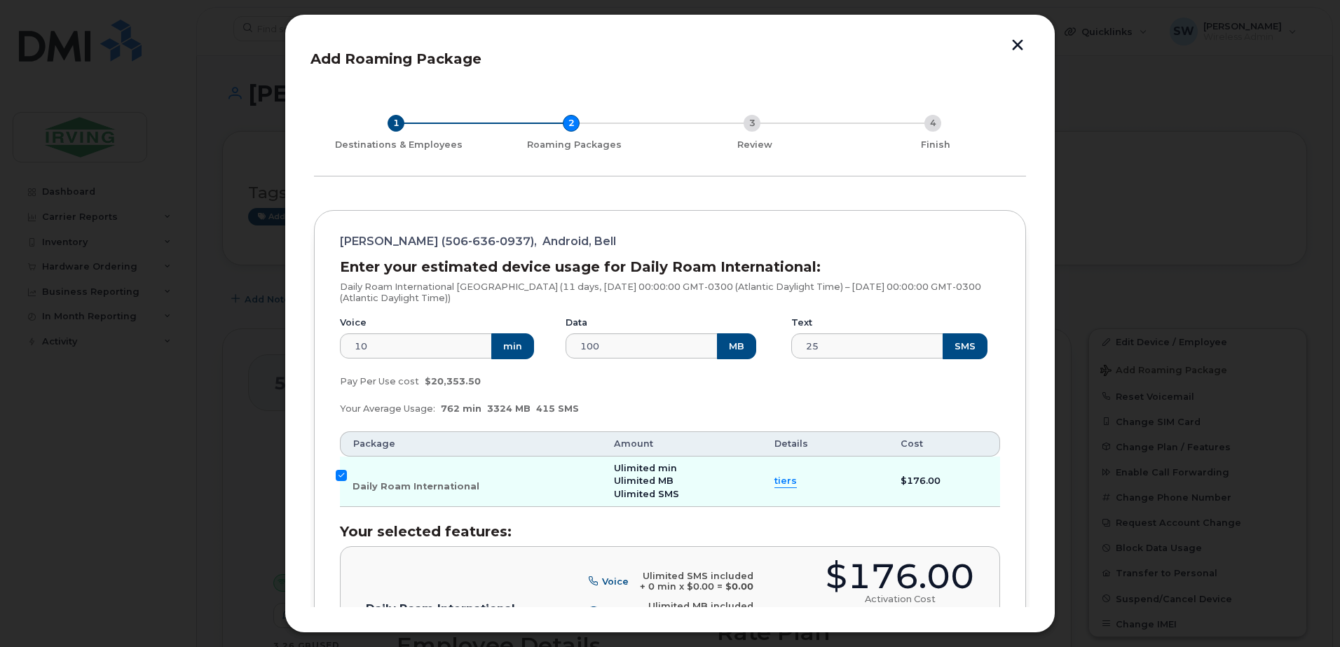
click at [1017, 36] on div "Add Roaming Package 1 Destinations & Employees 2 Roaming Packages 3 Review 4 Fi…" at bounding box center [669, 323] width 771 height 619
drag, startPoint x: 1010, startPoint y: 41, endPoint x: 1003, endPoint y: 48, distance: 10.4
click at [1009, 41] on button "button" at bounding box center [1017, 46] width 21 height 15
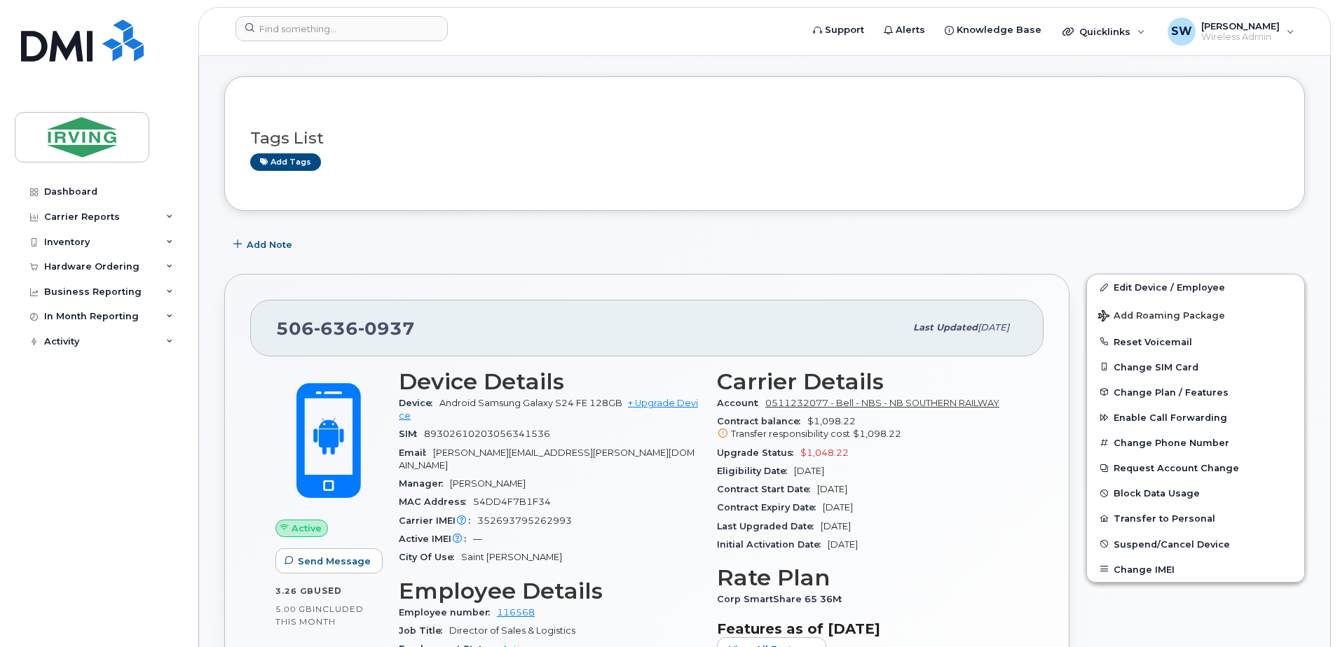
scroll to position [210, 0]
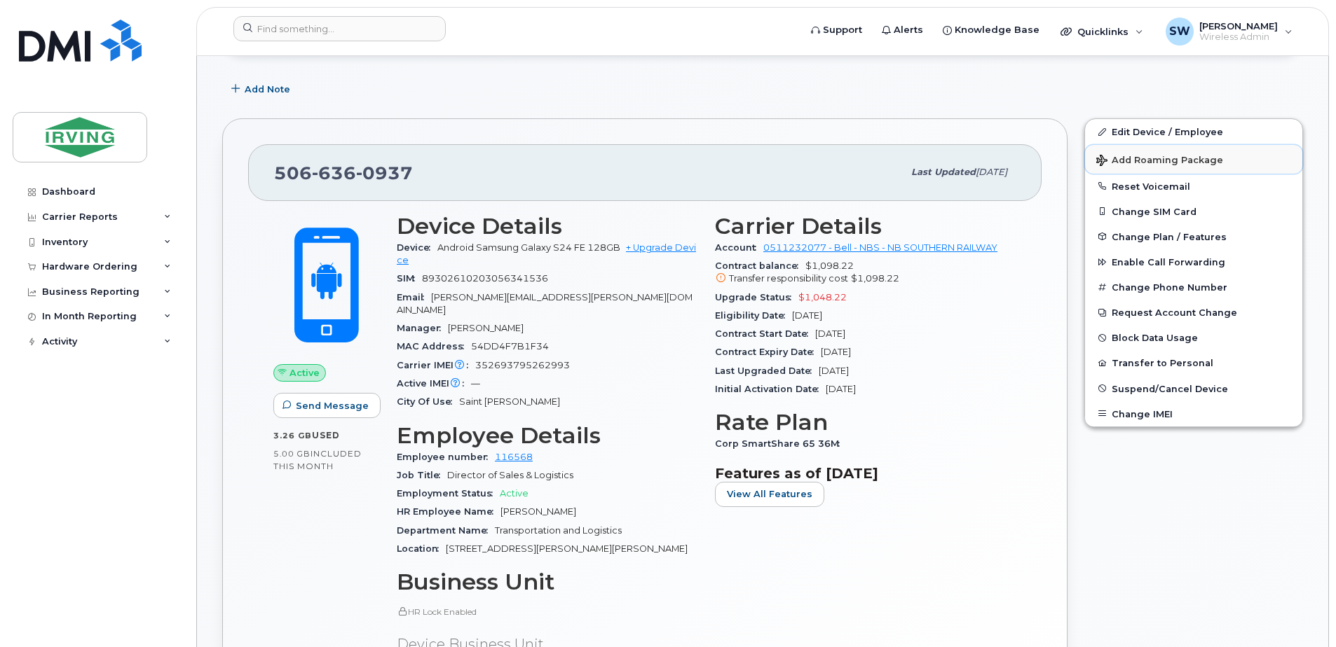
click at [1142, 158] on span "Add Roaming Package" at bounding box center [1159, 161] width 127 height 13
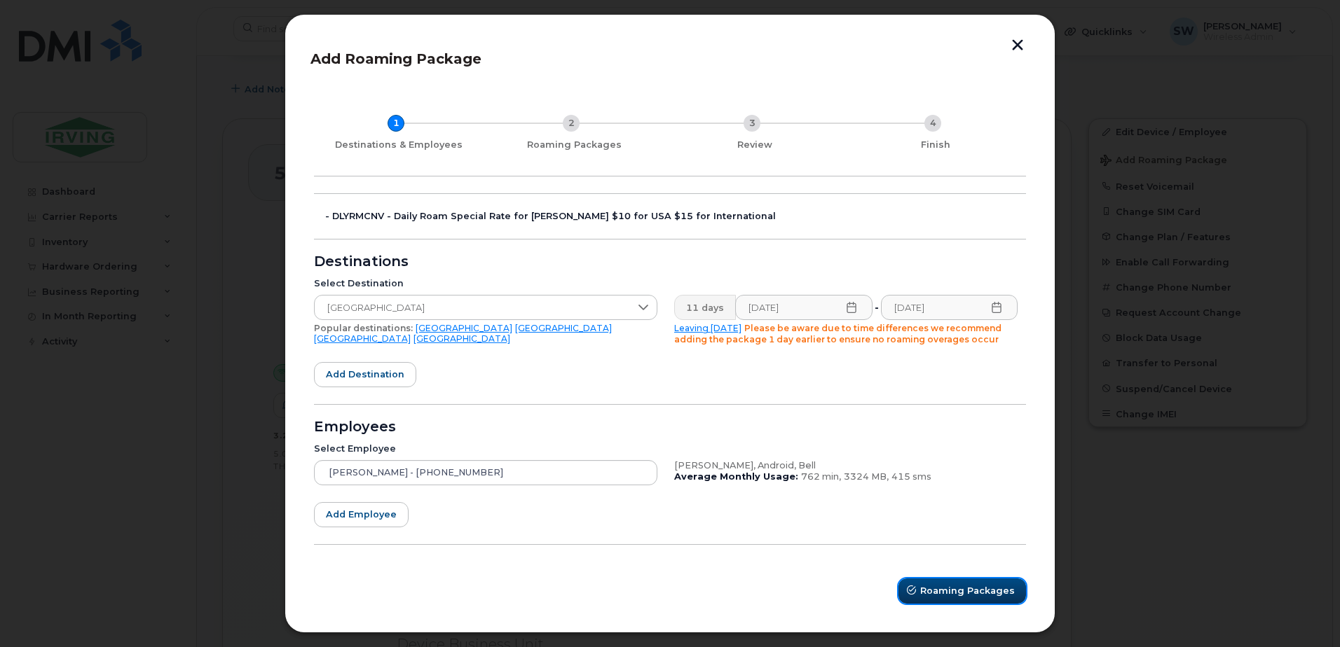
click at [952, 584] on span "Roaming Packages" at bounding box center [967, 590] width 95 height 13
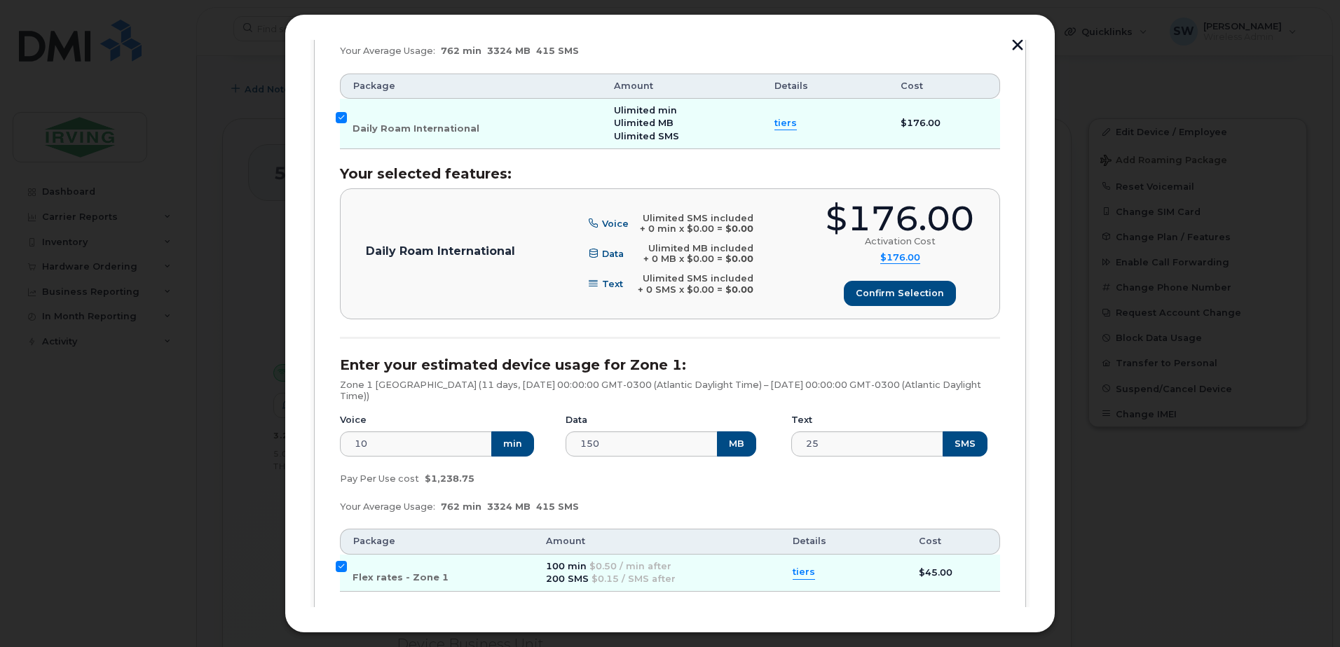
scroll to position [334, 0]
